Goal: Information Seeking & Learning: Learn about a topic

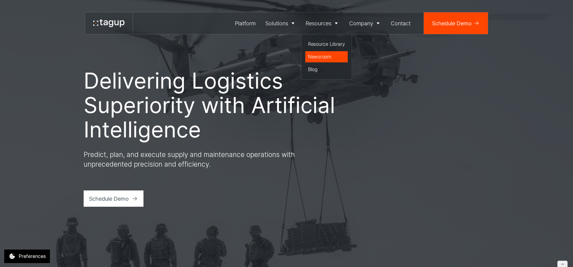
click at [325, 58] on div "Newsroom" at bounding box center [326, 56] width 37 height 7
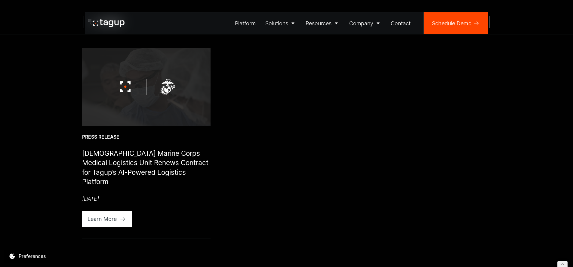
scroll to position [171, 0]
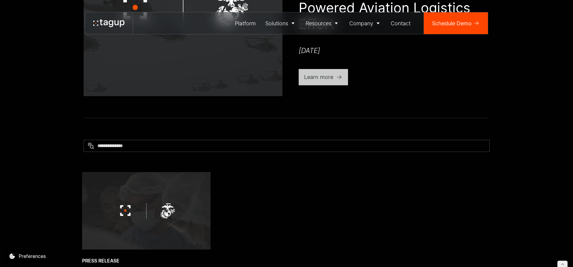
click at [325, 74] on div "Learn more" at bounding box center [318, 77] width 29 height 8
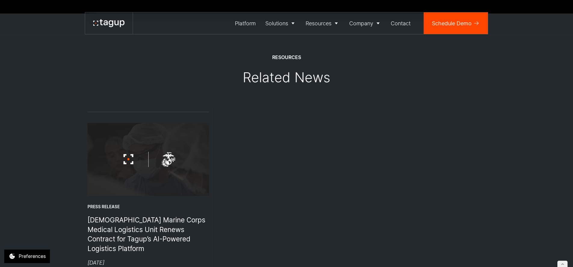
scroll to position [861, 0]
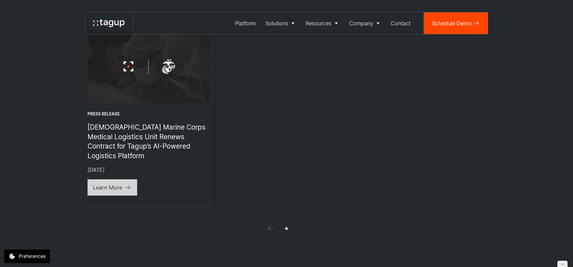
click at [94, 183] on div "Learn More" at bounding box center [107, 187] width 29 height 8
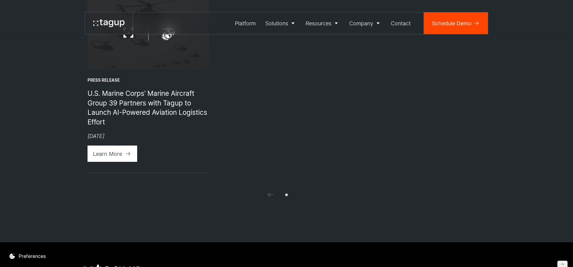
scroll to position [697, 0]
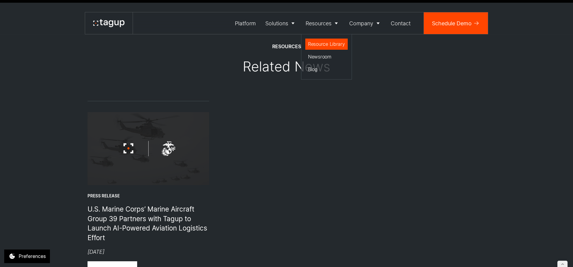
click at [323, 46] on div "Resource Library" at bounding box center [326, 43] width 37 height 7
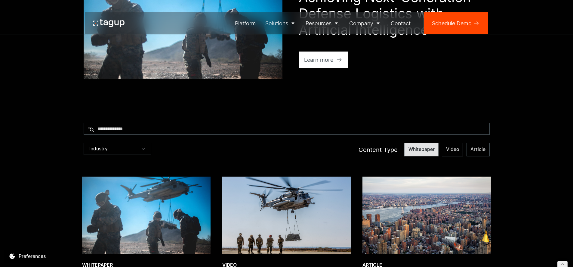
click at [417, 153] on label "Whitepaper" at bounding box center [421, 150] width 34 height 14
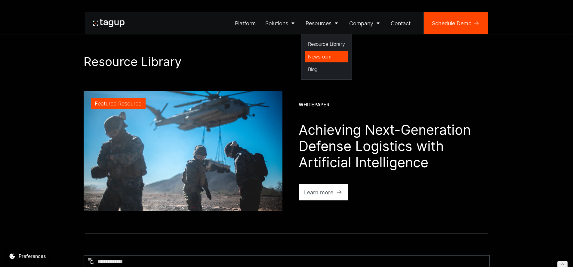
click at [319, 59] on div "Newsroom" at bounding box center [326, 56] width 37 height 7
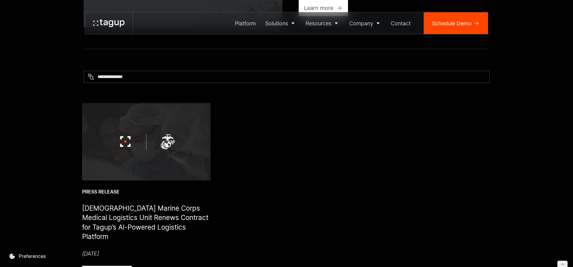
scroll to position [108, 0]
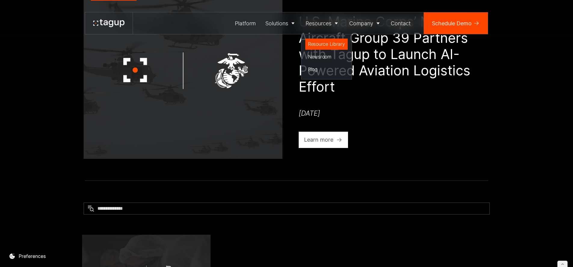
click at [318, 44] on div "Resource Library" at bounding box center [326, 43] width 37 height 7
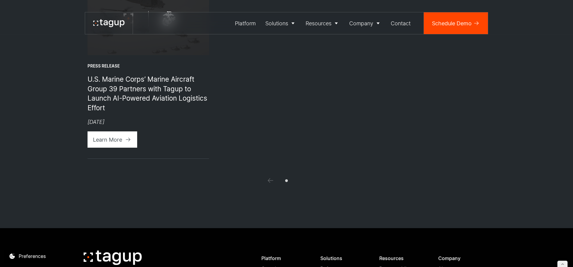
scroll to position [935, 0]
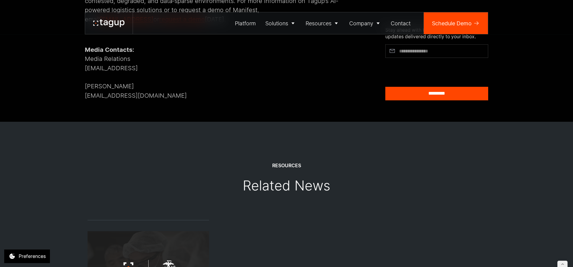
scroll to position [776, 0]
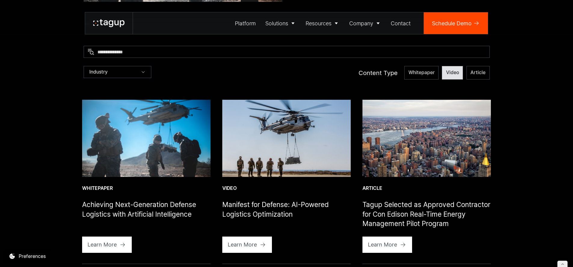
drag, startPoint x: 454, startPoint y: 69, endPoint x: 444, endPoint y: 76, distance: 12.0
click at [454, 69] on label "Video" at bounding box center [452, 73] width 21 height 14
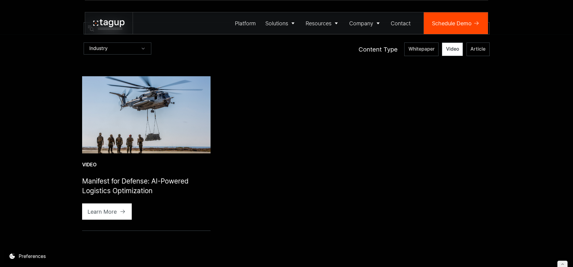
scroll to position [233, 0]
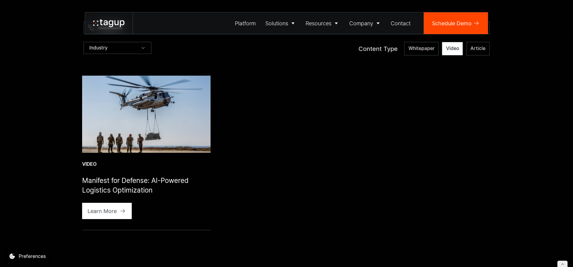
click at [167, 101] on img at bounding box center [146, 114] width 128 height 77
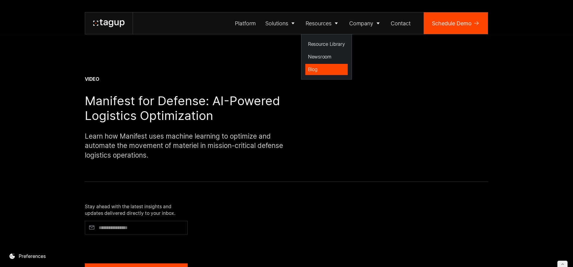
click at [319, 71] on div "Blog" at bounding box center [326, 69] width 37 height 7
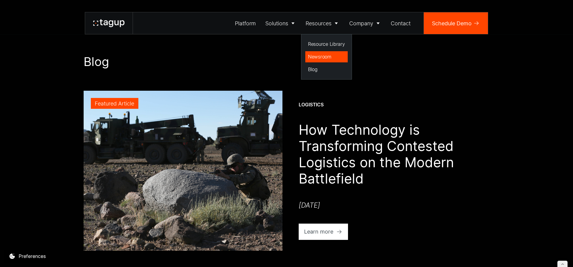
click at [327, 56] on div "Newsroom" at bounding box center [326, 56] width 37 height 7
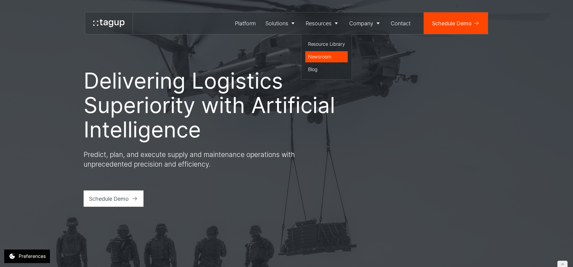
click at [322, 58] on div "Newsroom" at bounding box center [326, 56] width 37 height 7
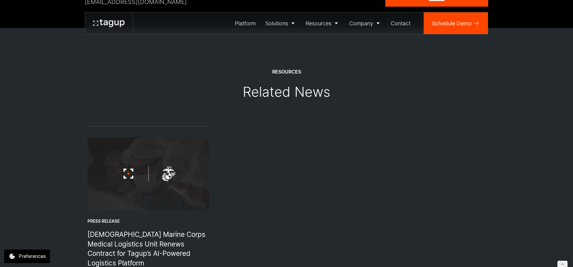
scroll to position [917, 0]
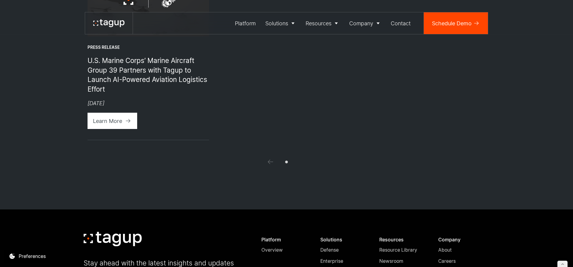
scroll to position [709, 0]
